Goal: Information Seeking & Learning: Learn about a topic

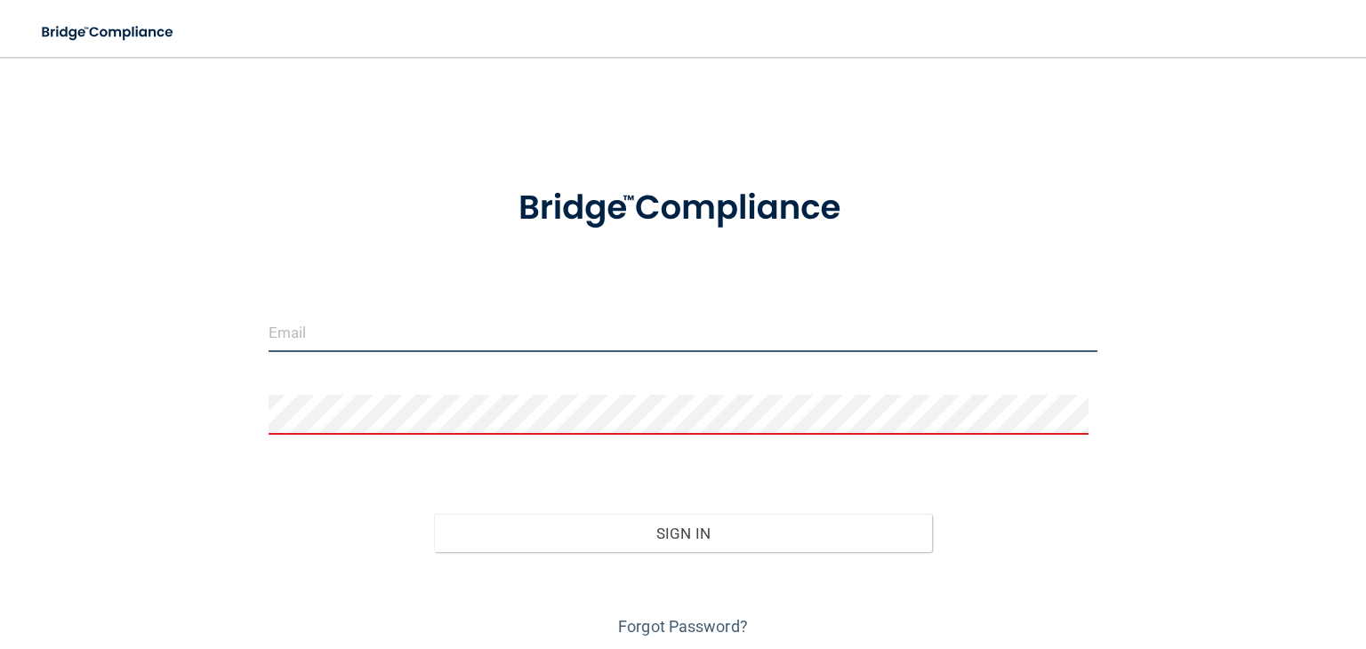
click at [565, 344] on input "email" at bounding box center [683, 332] width 829 height 40
type input "[EMAIL_ADDRESS][DOMAIN_NAME]"
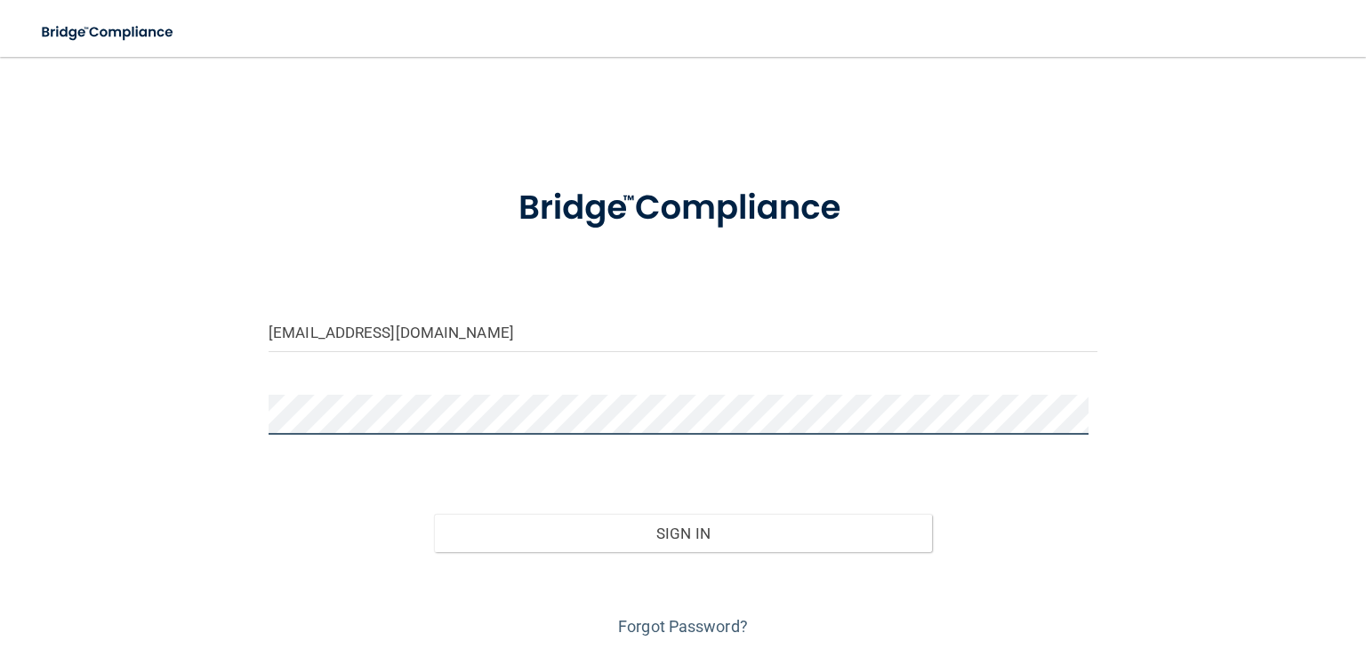
click at [434, 514] on button "Sign In" at bounding box center [682, 533] width 497 height 39
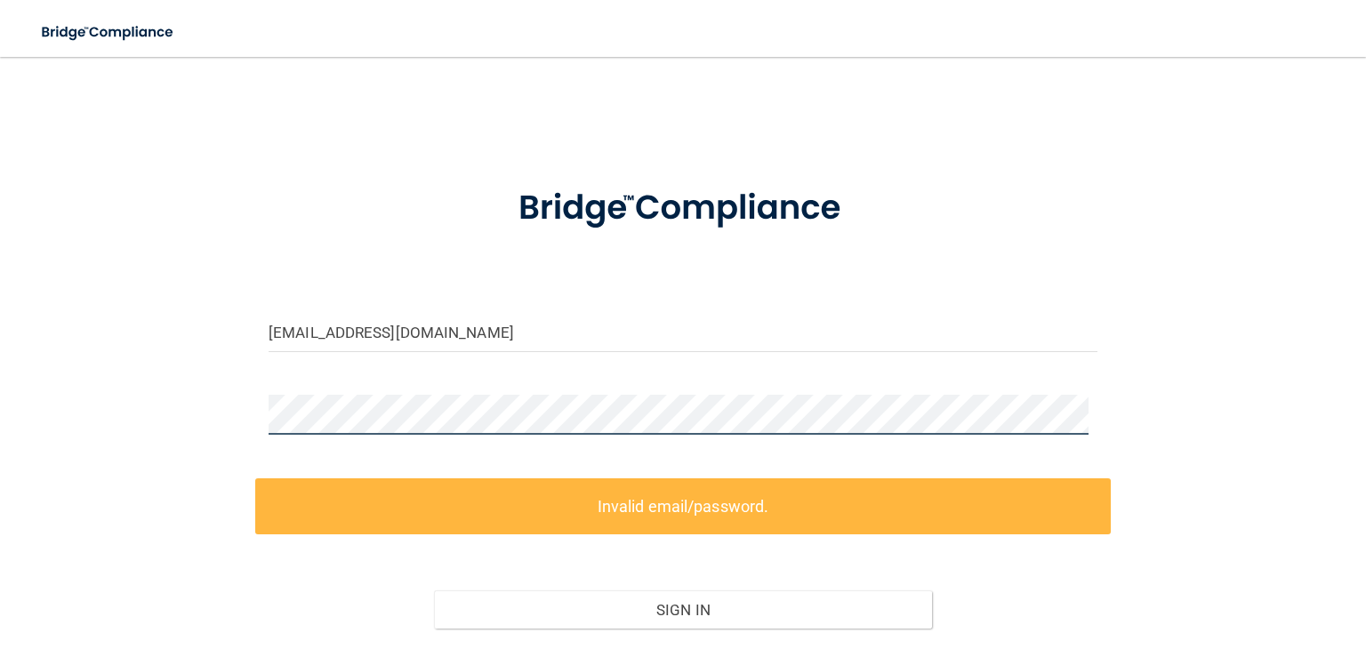
click at [227, 435] on div "[EMAIL_ADDRESS][DOMAIN_NAME] Invalid email/password. You don't have permission …" at bounding box center [683, 396] width 1295 height 643
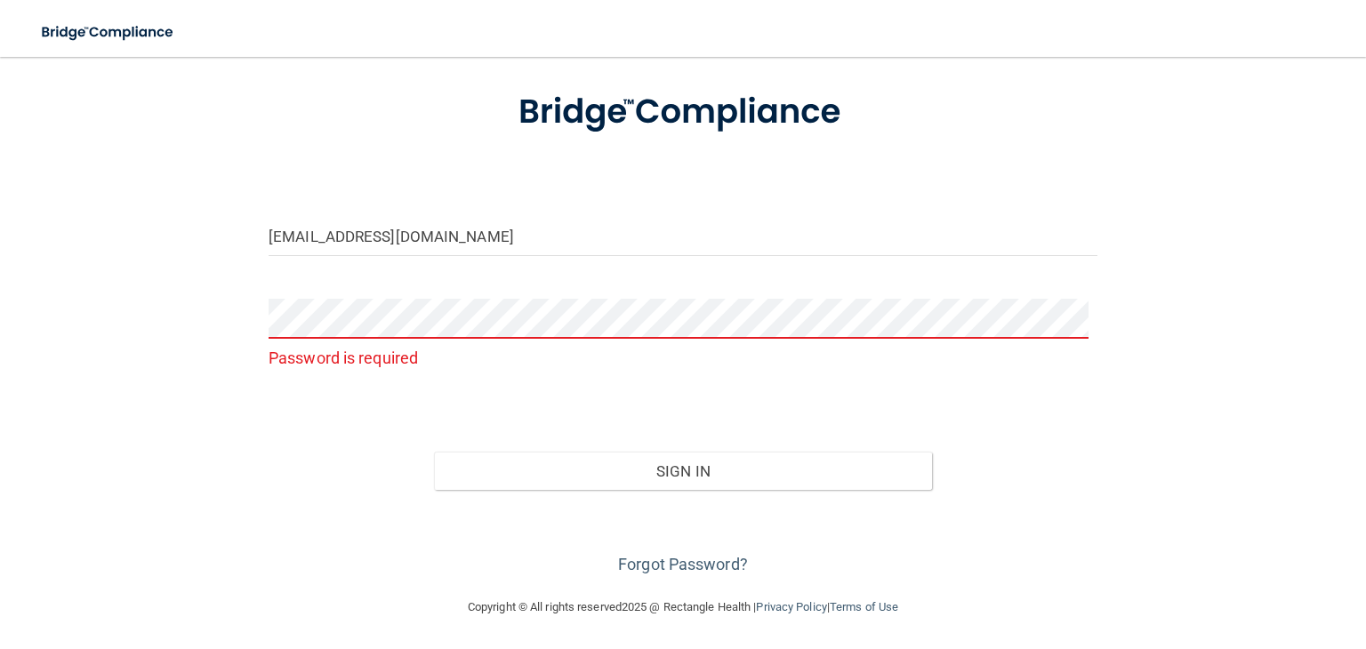
scroll to position [61, 0]
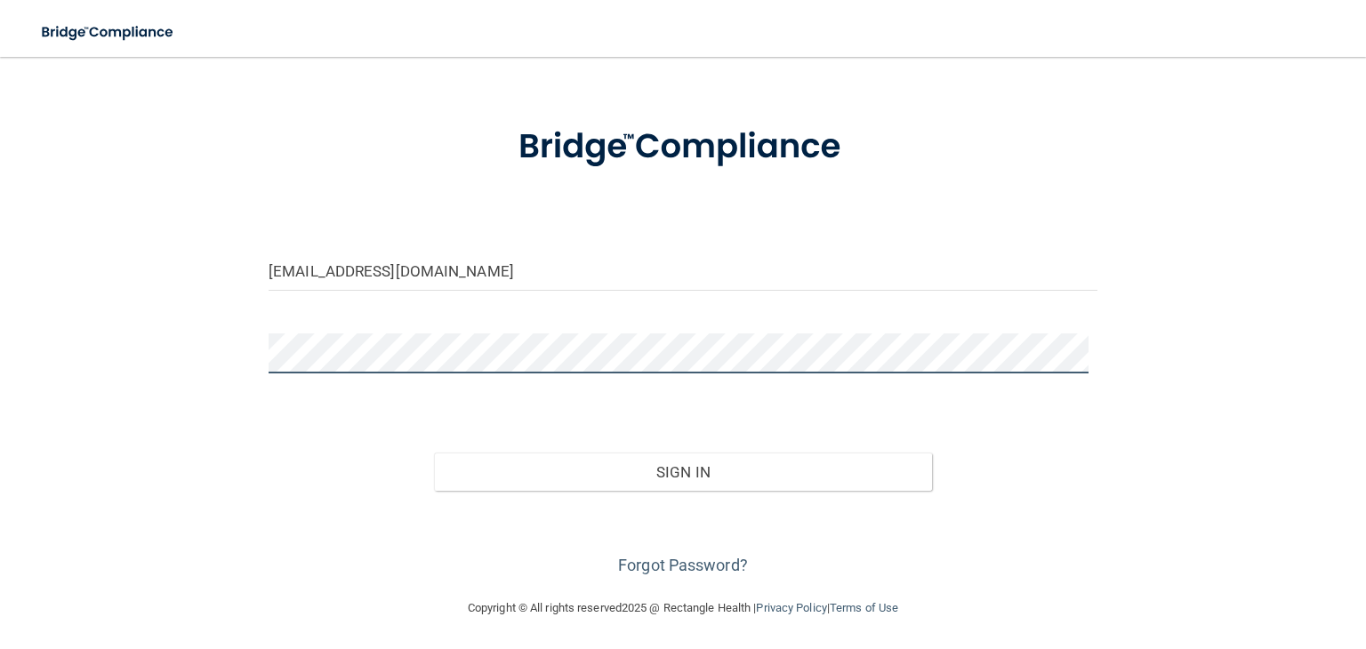
click at [434, 453] on button "Sign In" at bounding box center [682, 472] width 497 height 39
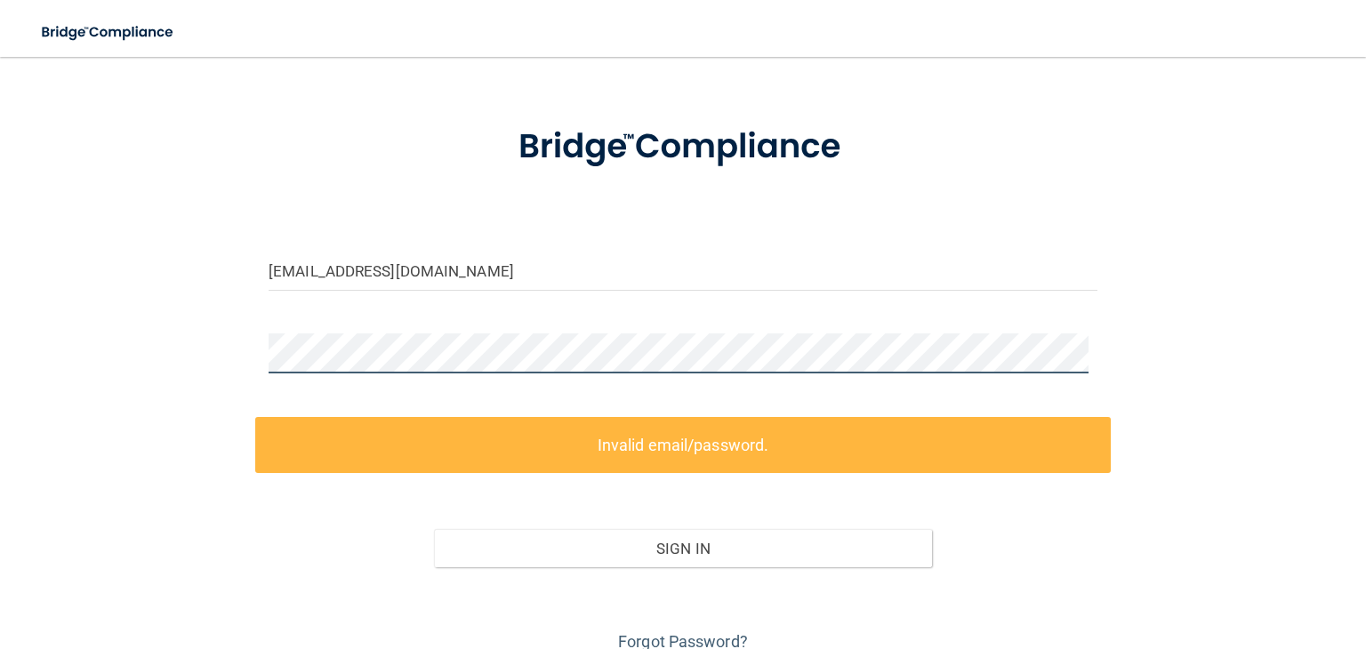
scroll to position [139, 0]
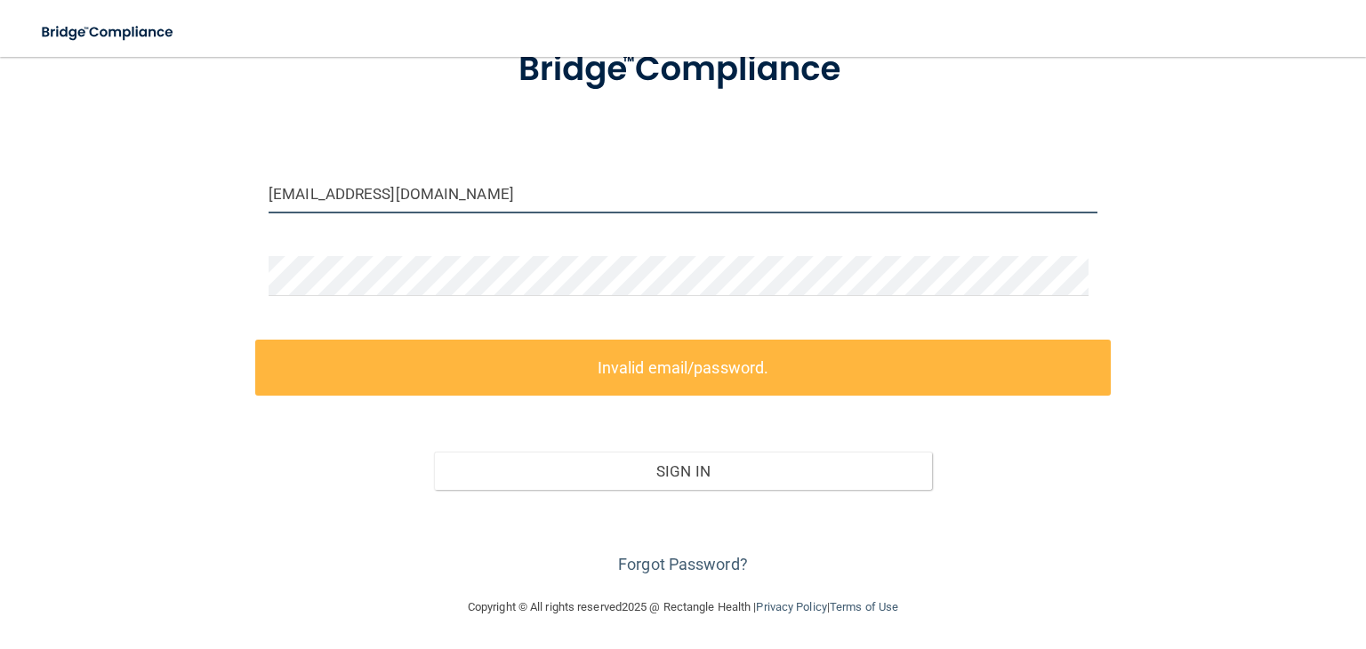
click at [427, 204] on input "[EMAIL_ADDRESS][DOMAIN_NAME]" at bounding box center [683, 193] width 829 height 40
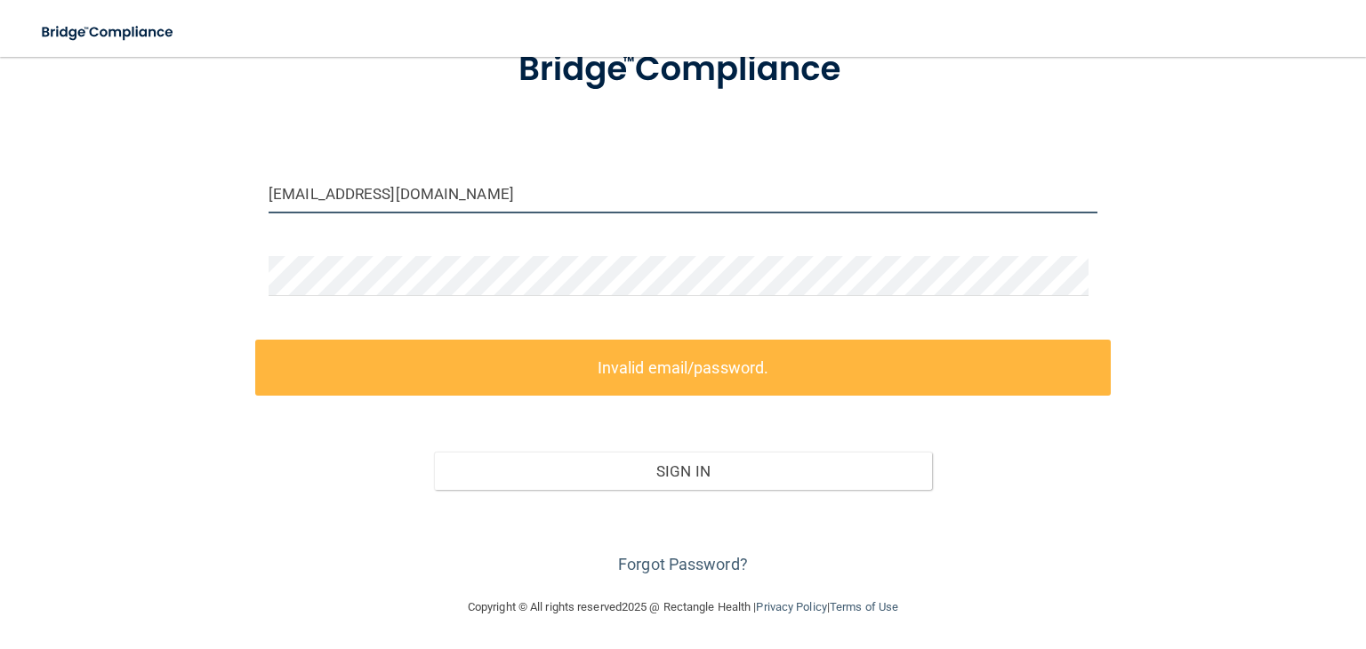
click at [427, 204] on input "[EMAIL_ADDRESS][DOMAIN_NAME]" at bounding box center [683, 193] width 829 height 40
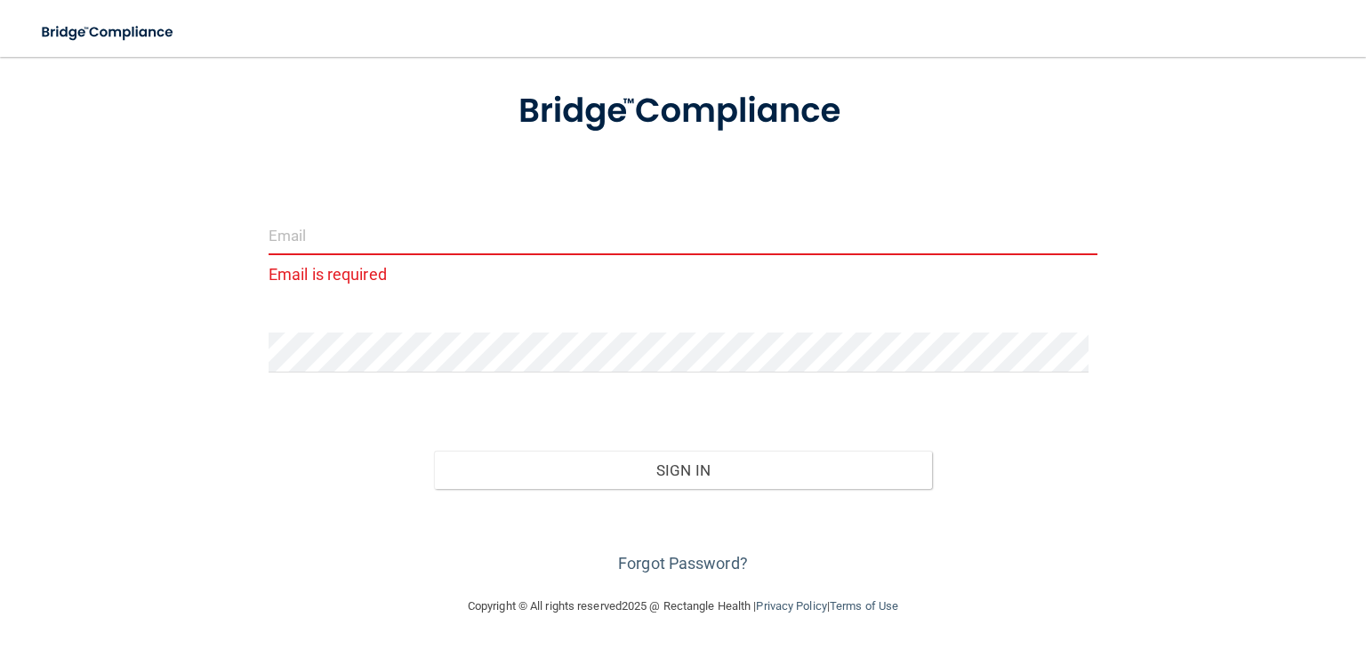
scroll to position [96, 0]
type input "n"
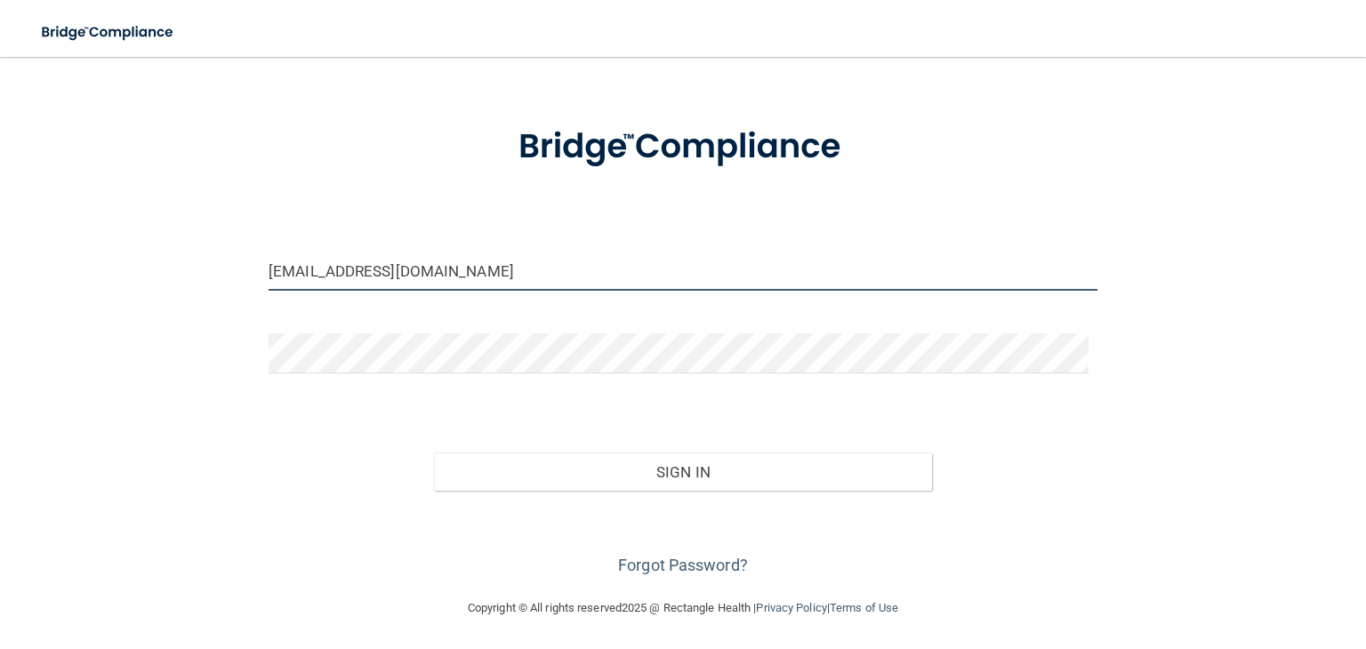
type input "[EMAIL_ADDRESS][DOMAIN_NAME]"
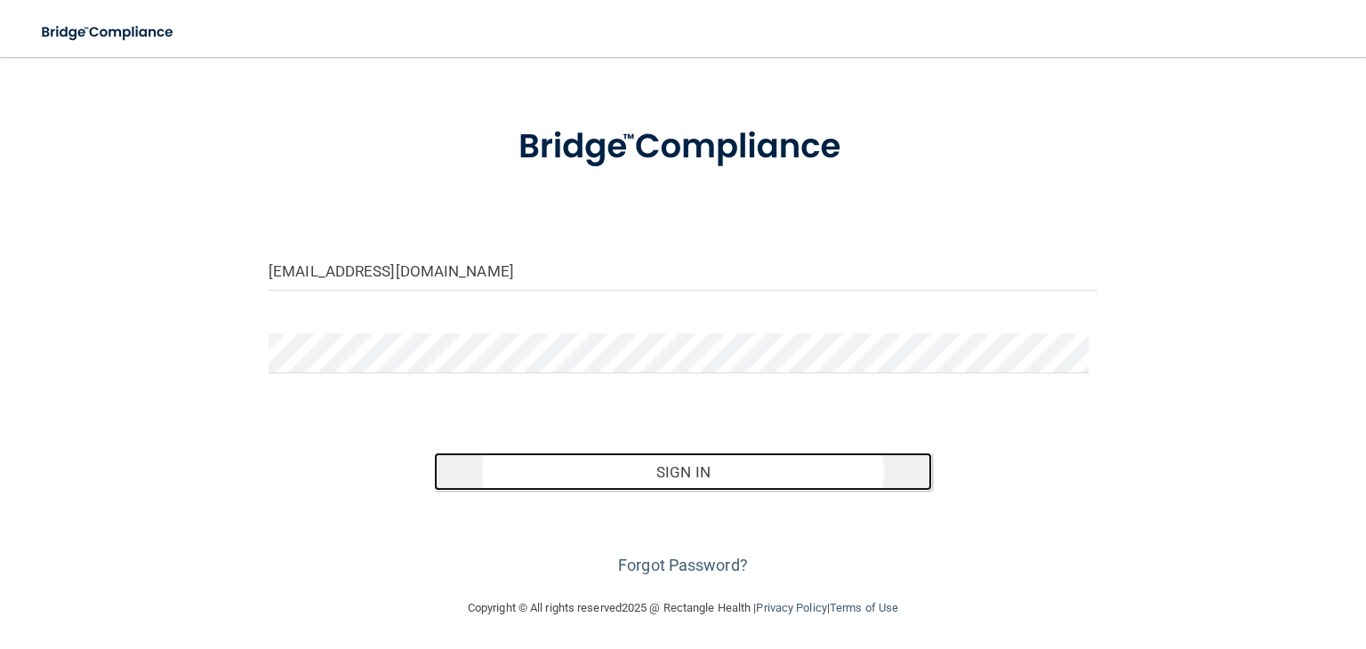
click at [493, 463] on button "Sign In" at bounding box center [682, 472] width 497 height 39
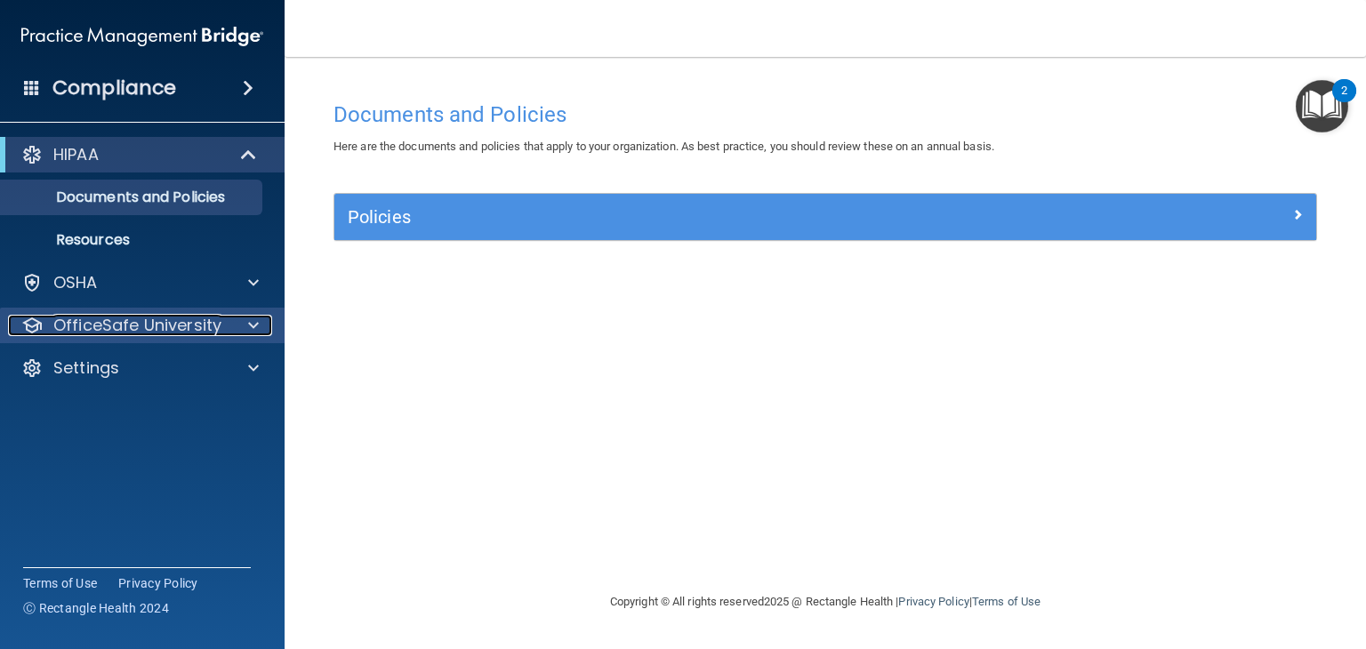
click at [87, 322] on p "OfficeSafe University" at bounding box center [137, 325] width 168 height 21
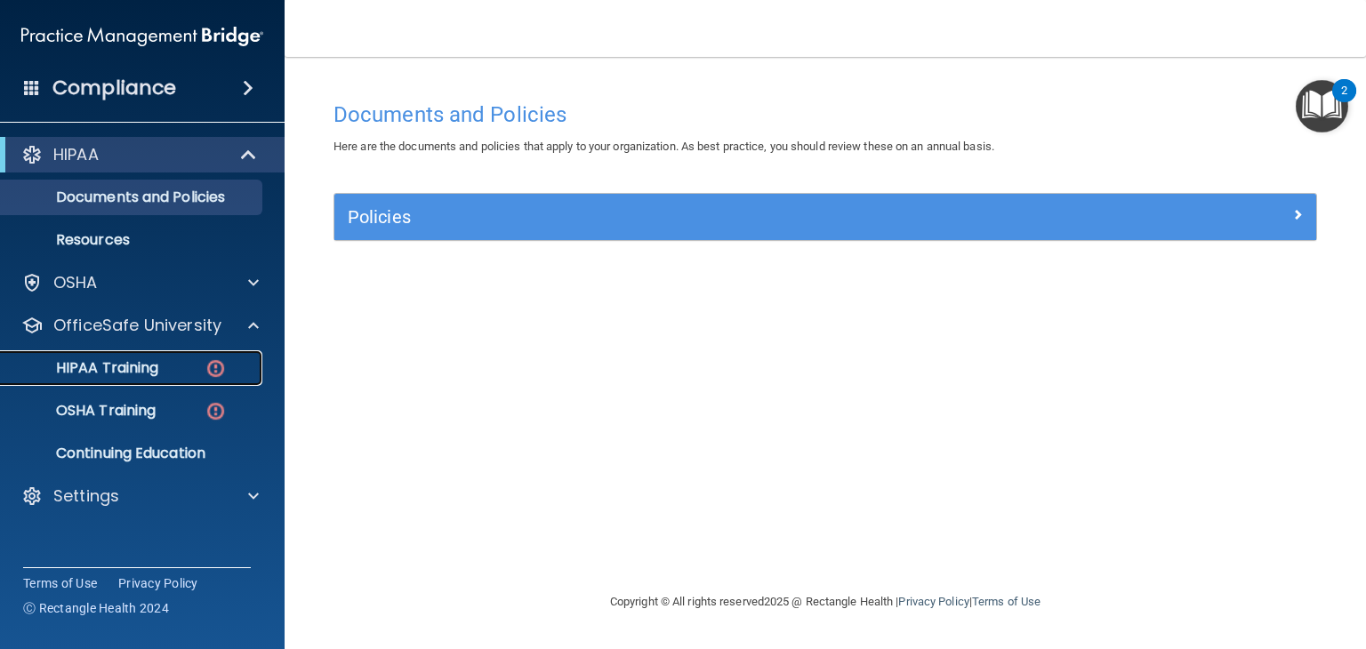
click at [150, 359] on p "HIPAA Training" at bounding box center [85, 368] width 147 height 18
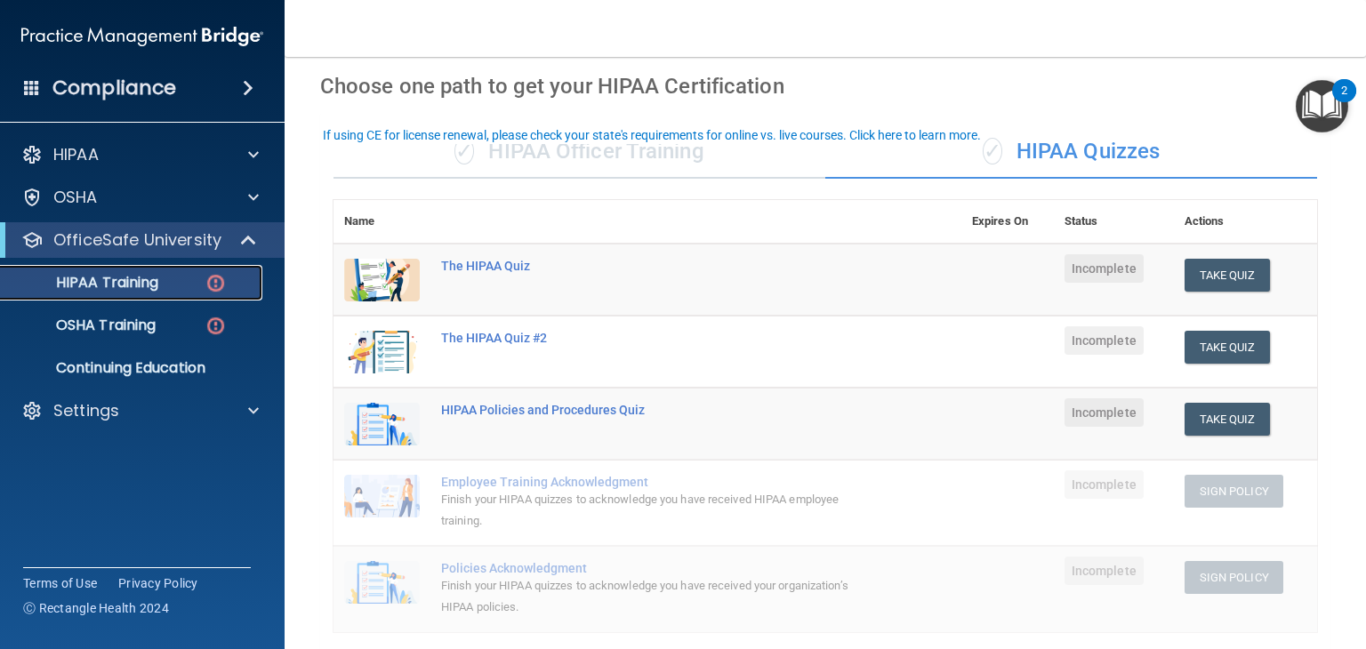
scroll to position [25, 0]
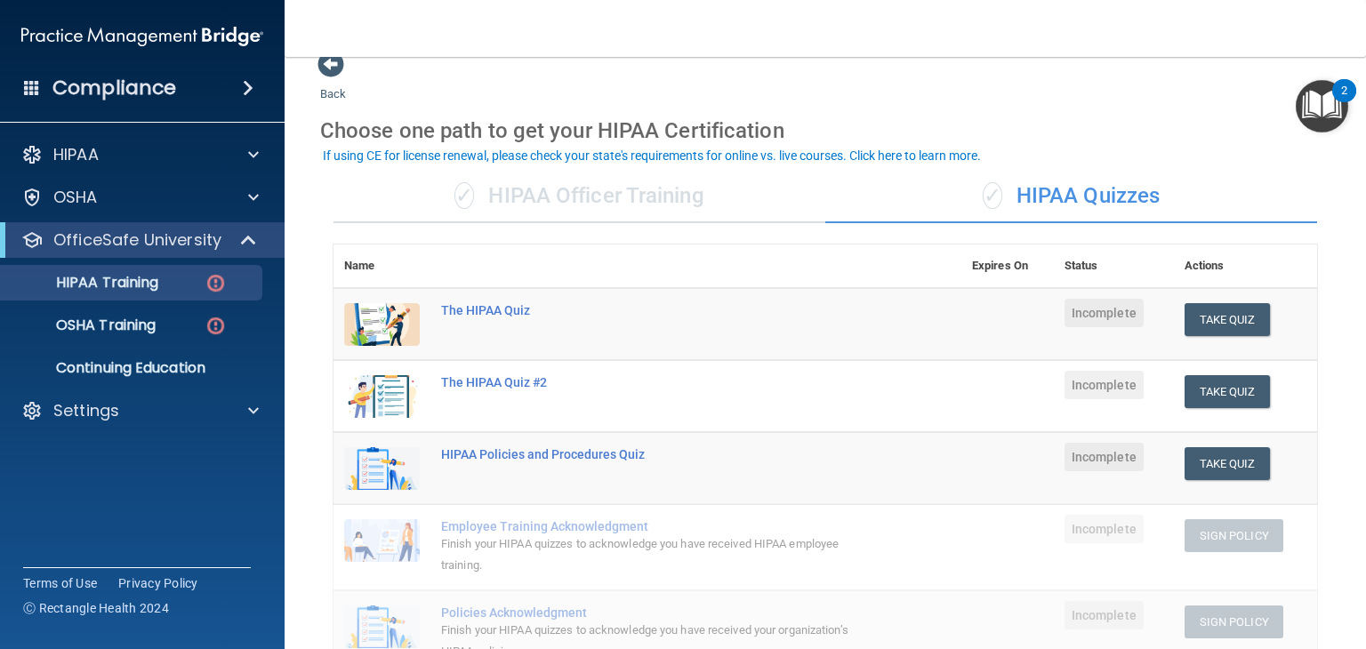
click at [739, 118] on div "Choose one path to get your HIPAA Certification" at bounding box center [825, 131] width 1010 height 52
